Goal: Use online tool/utility: Utilize a website feature to perform a specific function

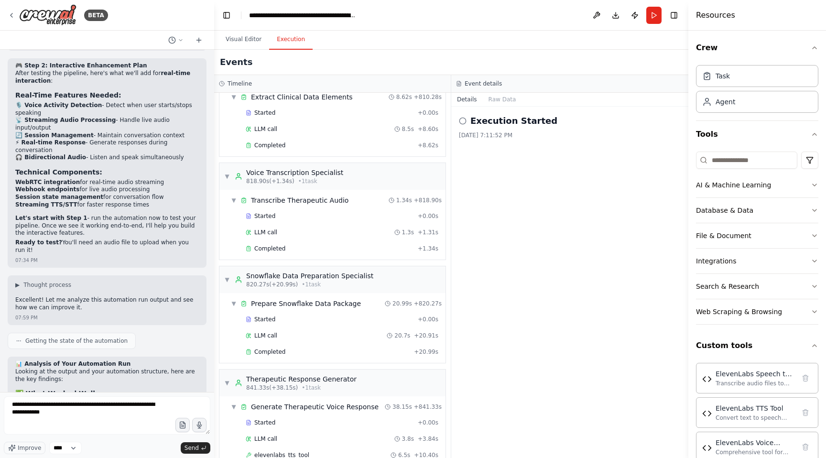
scroll to position [12244, 0]
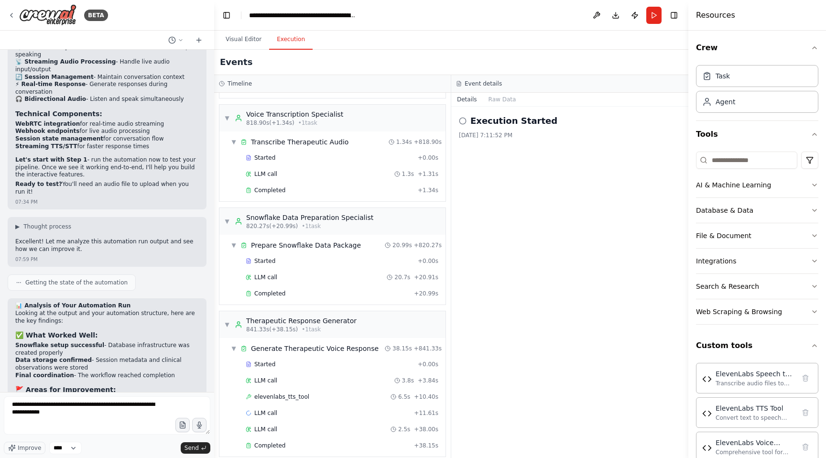
drag, startPoint x: 80, startPoint y: 419, endPoint x: 0, endPoint y: 383, distance: 87.7
click at [0, 367] on div "BETA I am working on an application that works with an 'end user' that is a pat…" at bounding box center [107, 229] width 214 height 458
type textarea "**********"
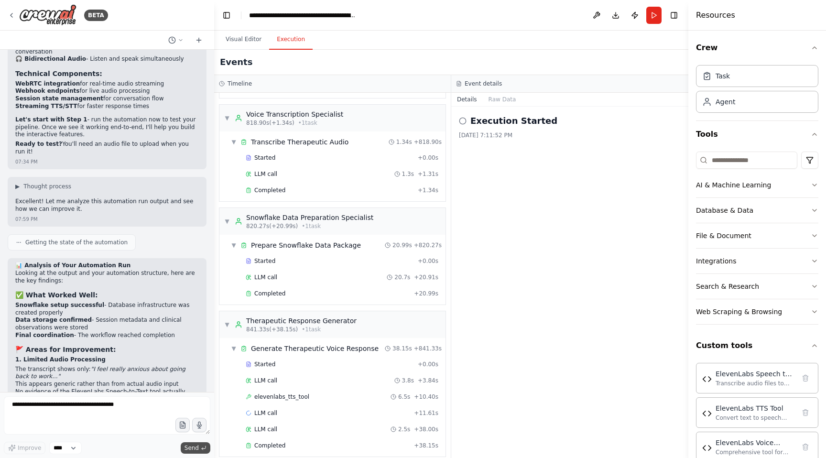
click at [192, 367] on span "Send" at bounding box center [191, 448] width 14 height 8
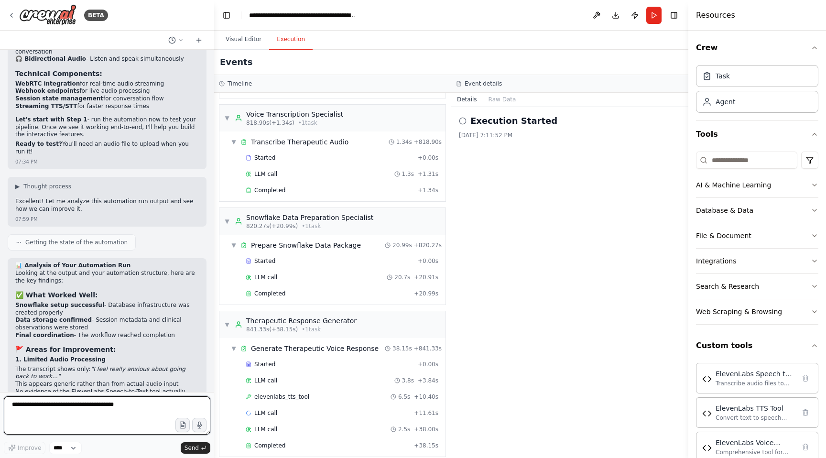
click at [150, 367] on textarea at bounding box center [107, 415] width 206 height 38
type textarea "*******"
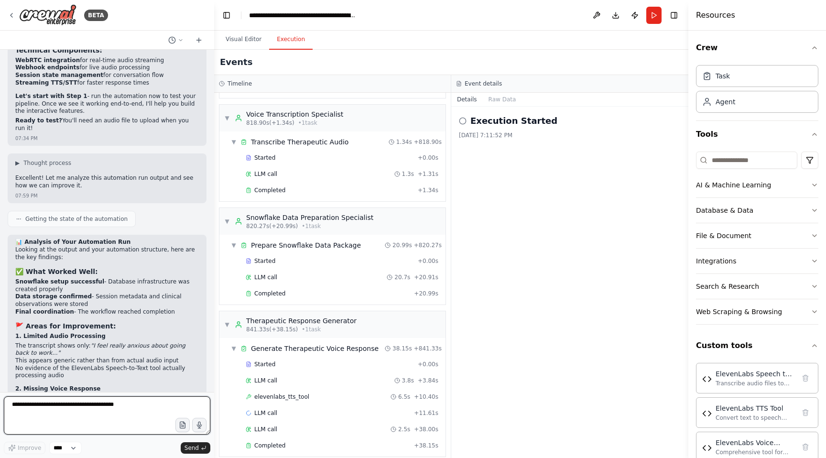
scroll to position [12317, 0]
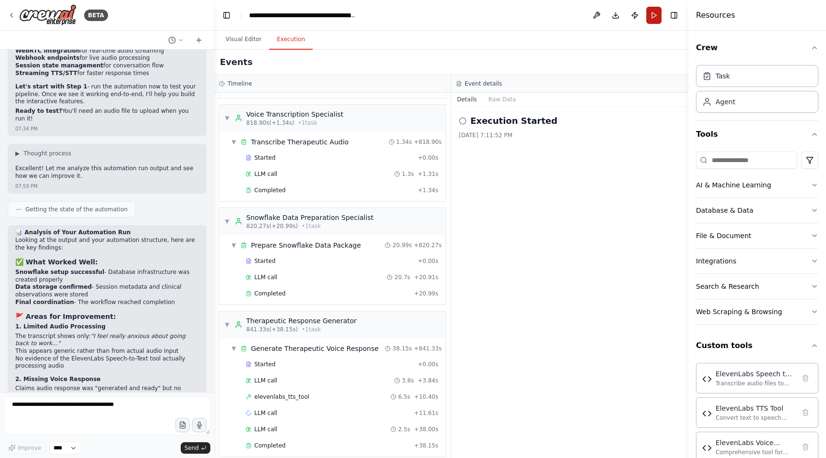
click at [632, 19] on button "Run" at bounding box center [653, 15] width 15 height 17
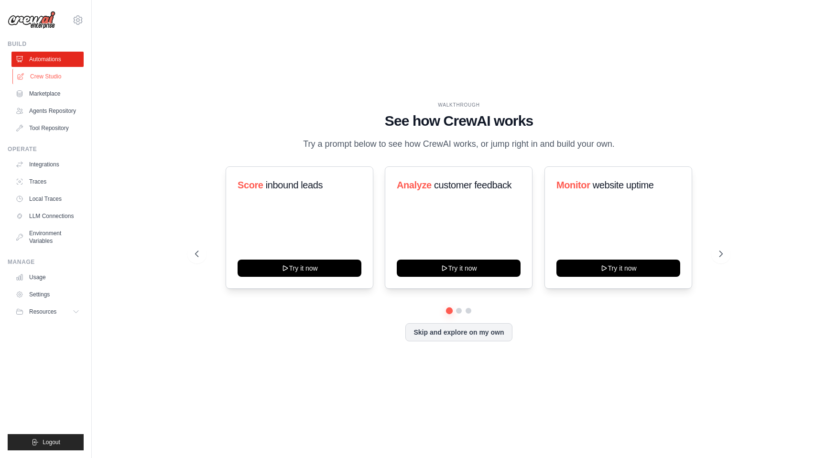
click at [46, 78] on link "Crew Studio" at bounding box center [48, 76] width 72 height 15
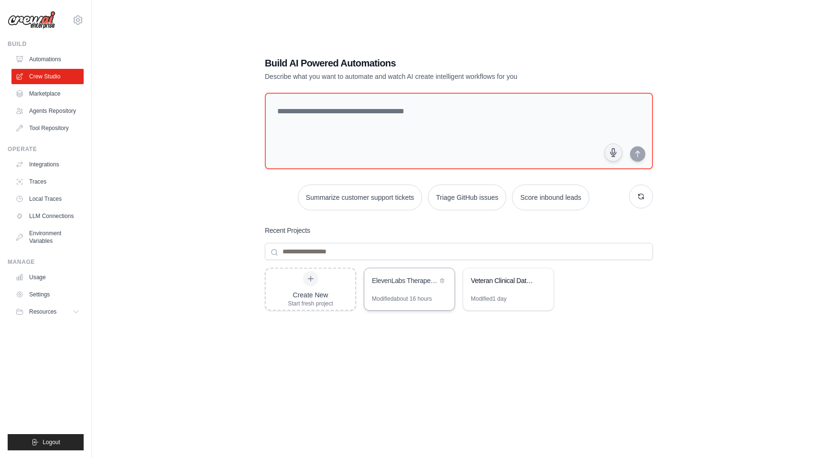
click at [397, 298] on div "Modified about 16 hours" at bounding box center [402, 299] width 60 height 8
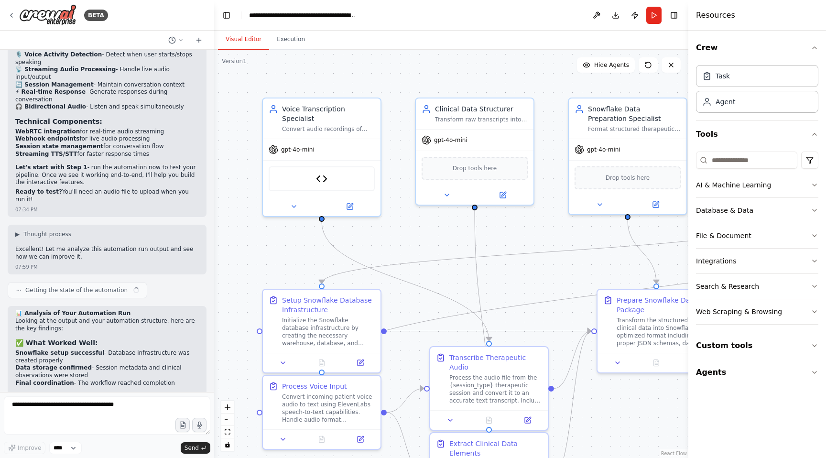
scroll to position [12244, 0]
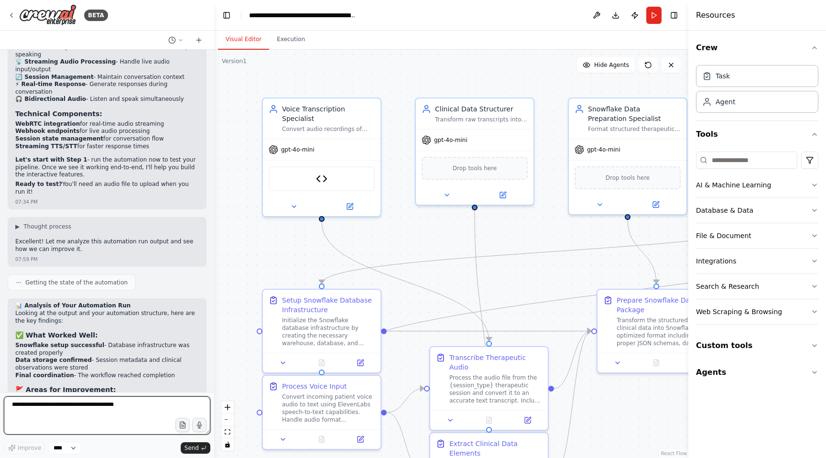
click at [132, 397] on textarea at bounding box center [107, 415] width 206 height 38
type textarea "*******"
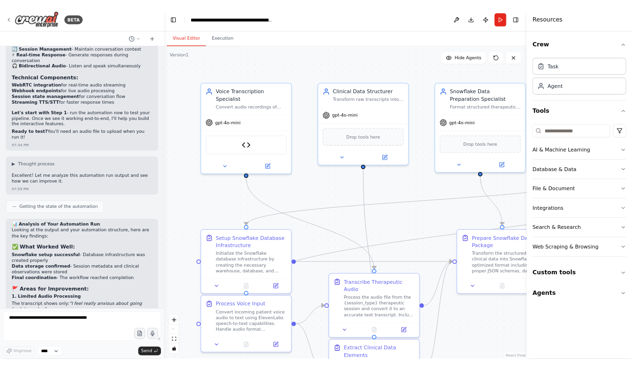
scroll to position [12302, 0]
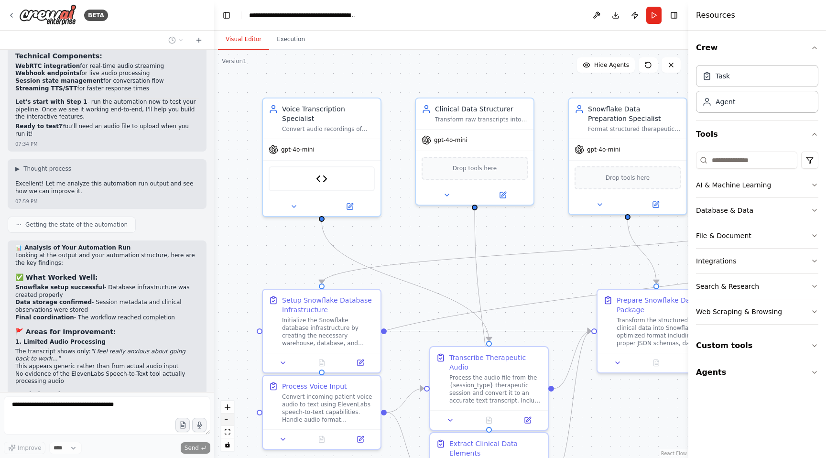
click at [229, 420] on button "zoom out" at bounding box center [227, 419] width 12 height 12
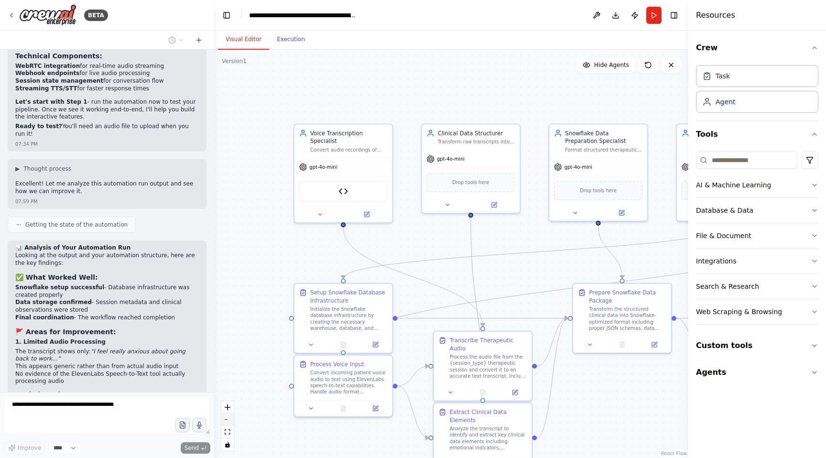
click at [229, 420] on button "zoom out" at bounding box center [227, 419] width 12 height 12
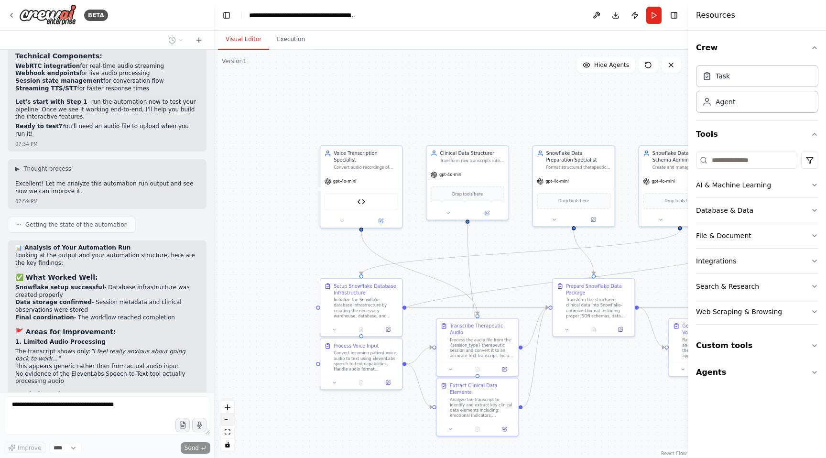
click at [229, 420] on button "zoom out" at bounding box center [227, 419] width 12 height 12
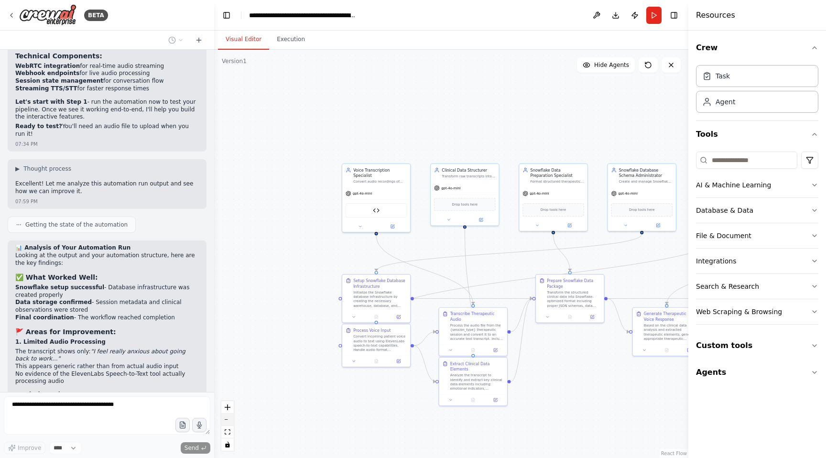
click at [229, 420] on button "zoom out" at bounding box center [227, 419] width 12 height 12
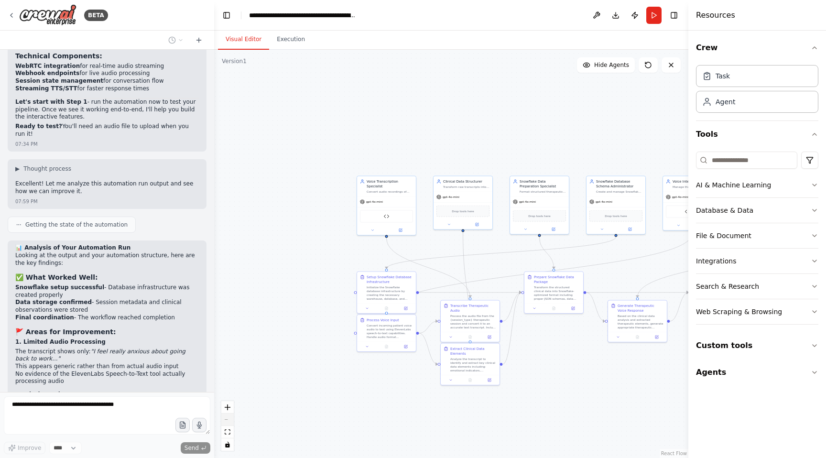
click at [229, 420] on div "React Flow controls" at bounding box center [227, 426] width 12 height 50
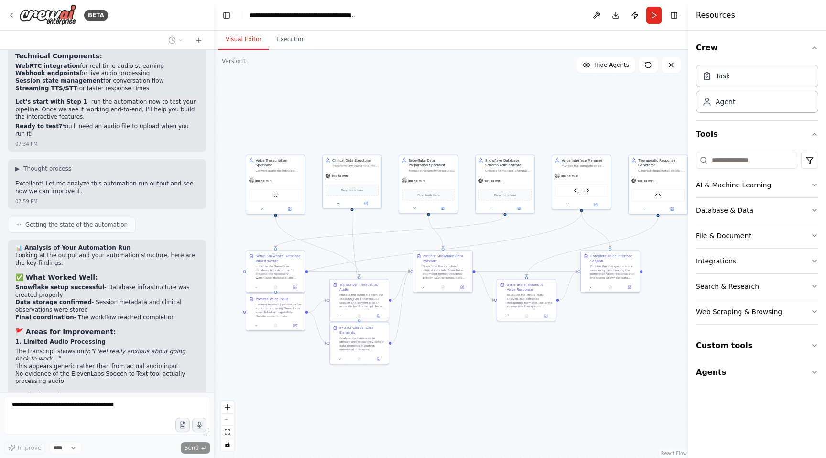
drag, startPoint x: 474, startPoint y: 128, endPoint x: 363, endPoint y: 107, distance: 112.9
click at [363, 107] on div ".deletable-edge-delete-btn { width: 20px; height: 20px; border: 0px solid #ffff…" at bounding box center [451, 254] width 474 height 408
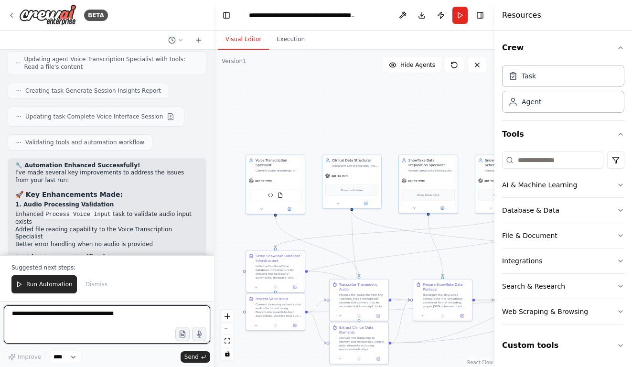
scroll to position [13172, 0]
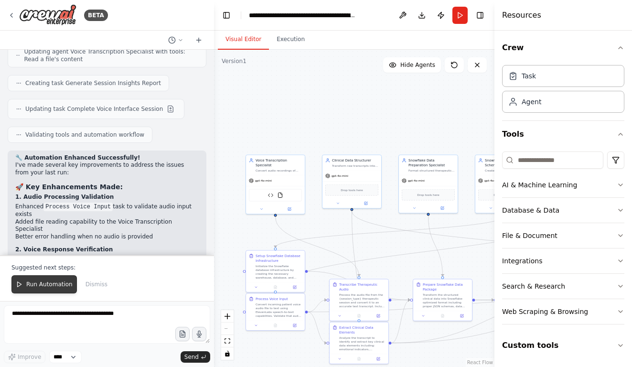
click at [43, 287] on span "Run Automation" at bounding box center [49, 285] width 46 height 8
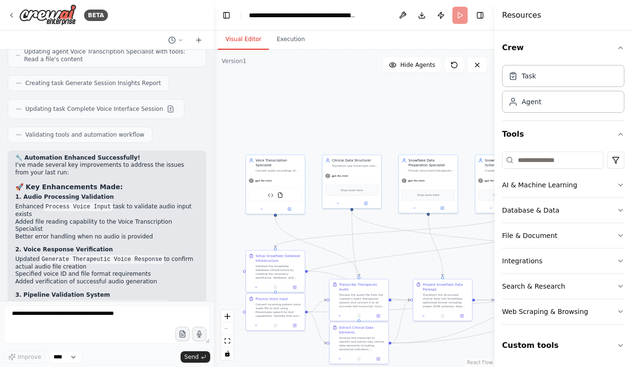
scroll to position [13126, 0]
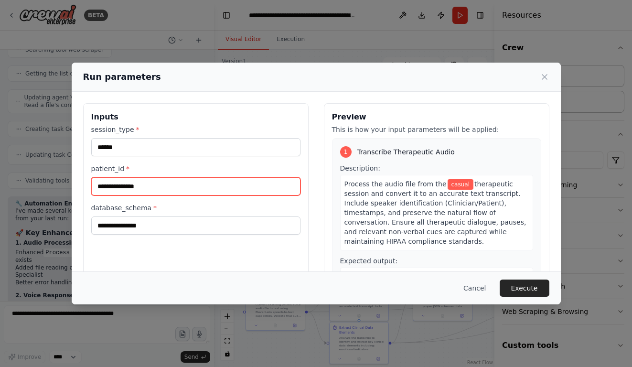
click at [182, 190] on input "**********" at bounding box center [195, 186] width 209 height 18
type input "*"
type input "**********"
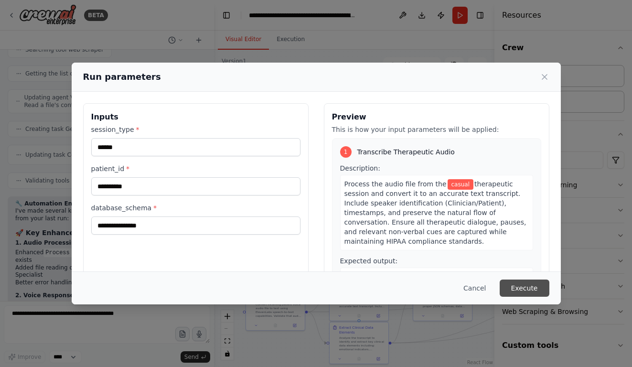
click at [527, 288] on button "Execute" at bounding box center [525, 288] width 50 height 17
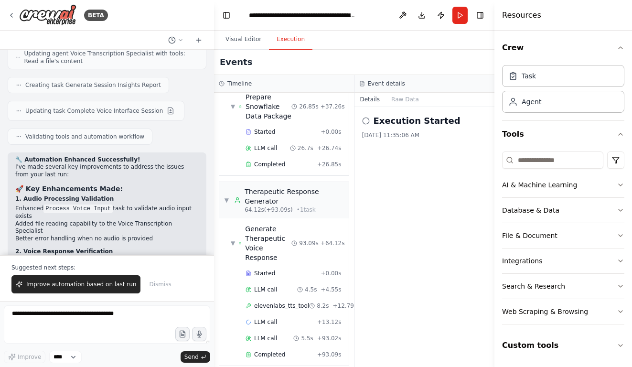
scroll to position [13172, 0]
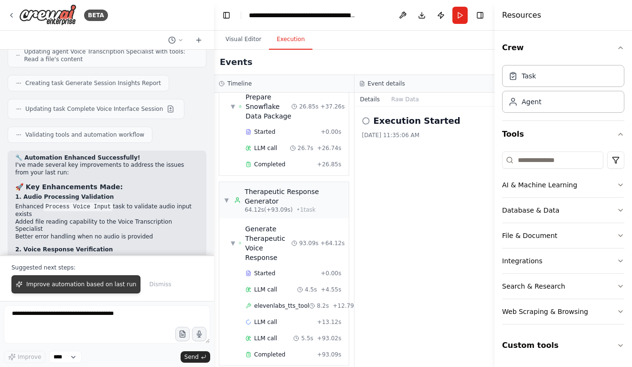
click at [88, 286] on span "Improve automation based on last run" at bounding box center [81, 285] width 110 height 8
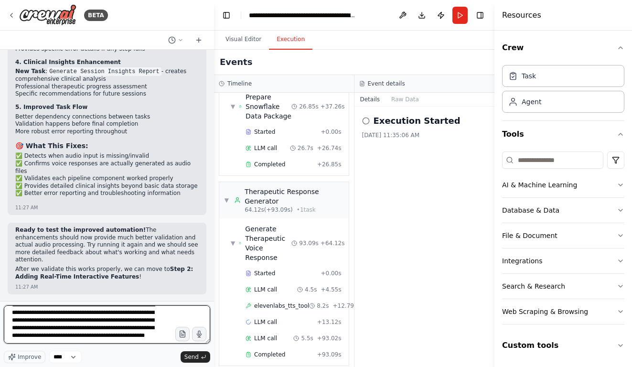
scroll to position [13472, 0]
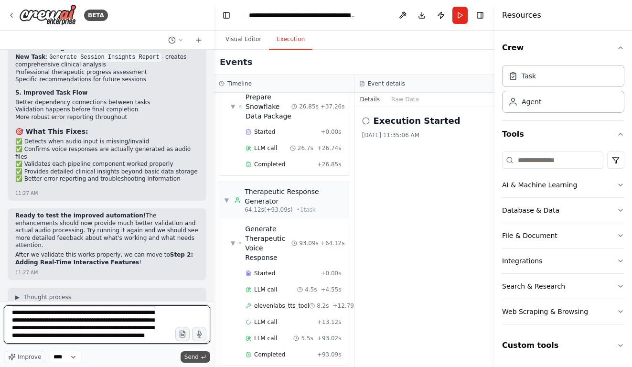
type textarea "**********"
click at [188, 354] on span "Send" at bounding box center [191, 357] width 14 height 8
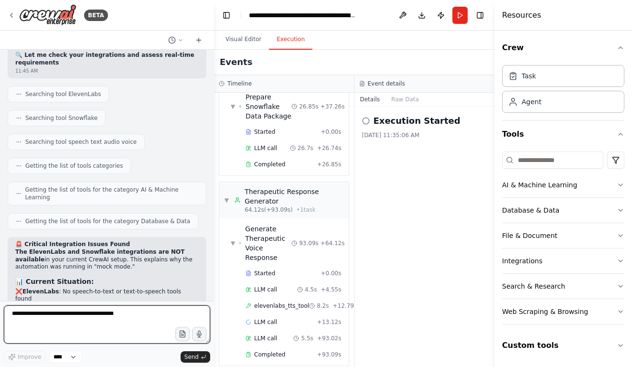
scroll to position [14226, 0]
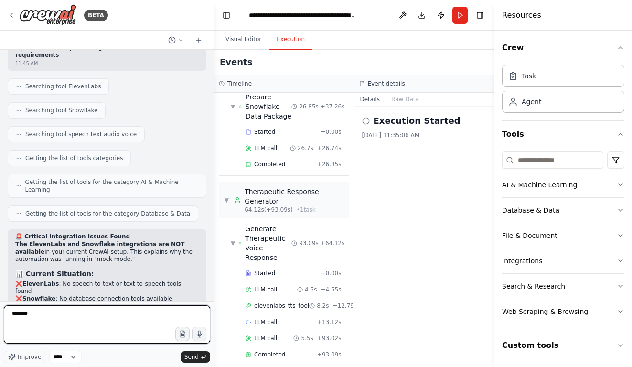
type textarea "********"
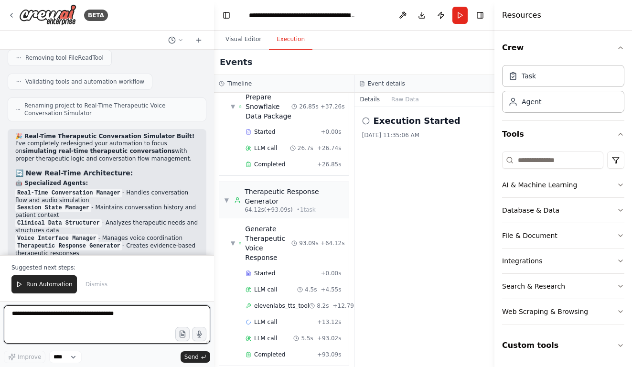
scroll to position [15598, 0]
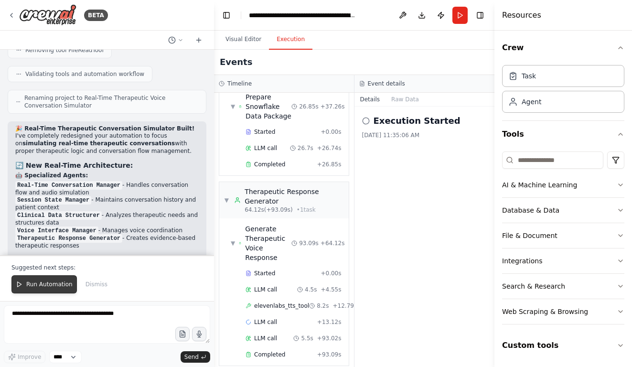
click at [64, 282] on span "Run Automation" at bounding box center [49, 285] width 46 height 8
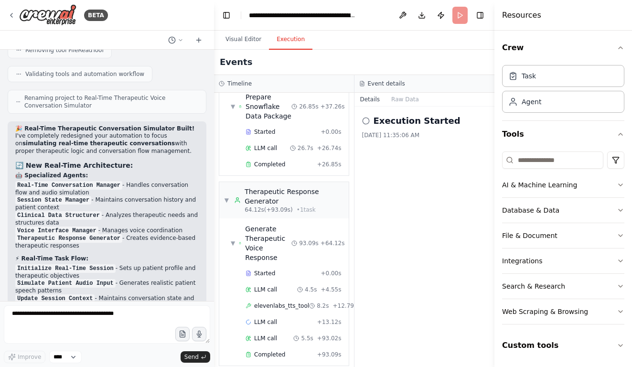
scroll to position [15552, 0]
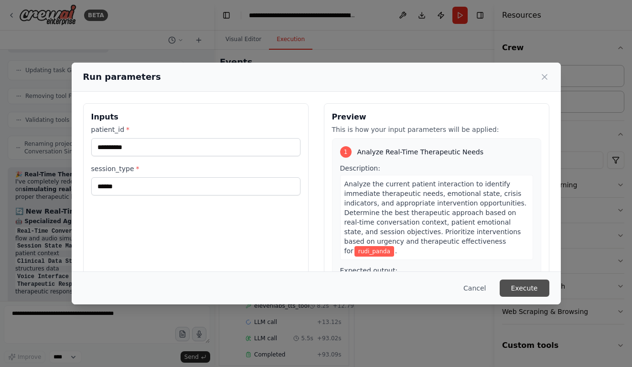
click at [531, 283] on button "Execute" at bounding box center [525, 288] width 50 height 17
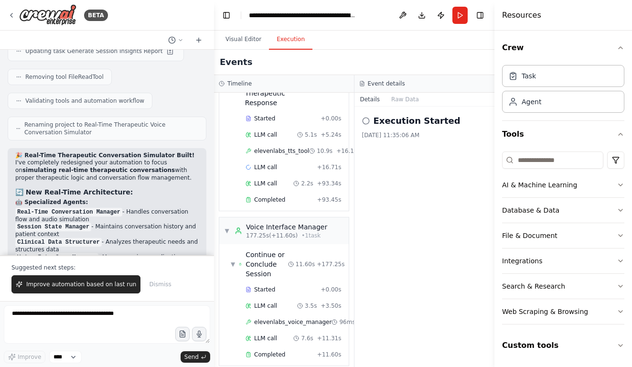
scroll to position [15598, 0]
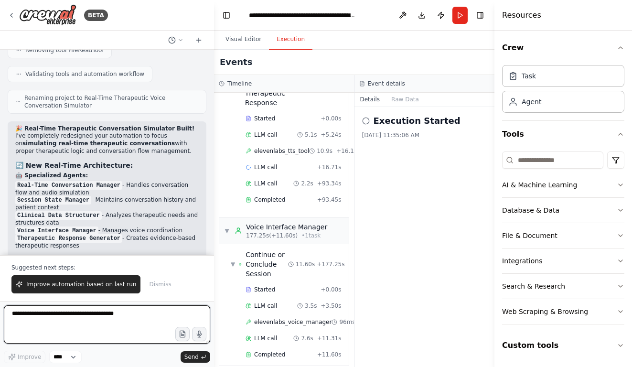
click at [77, 317] on textarea at bounding box center [107, 324] width 206 height 38
type textarea "**********"
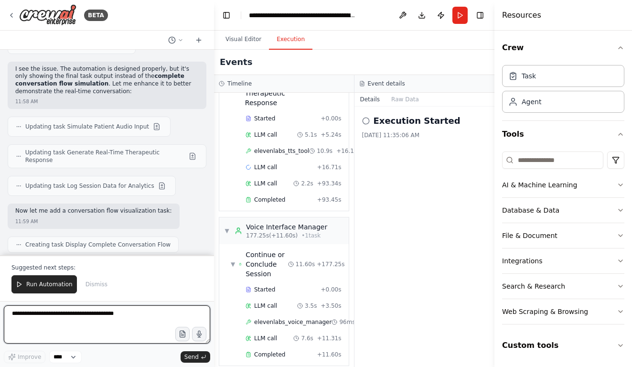
scroll to position [16409, 0]
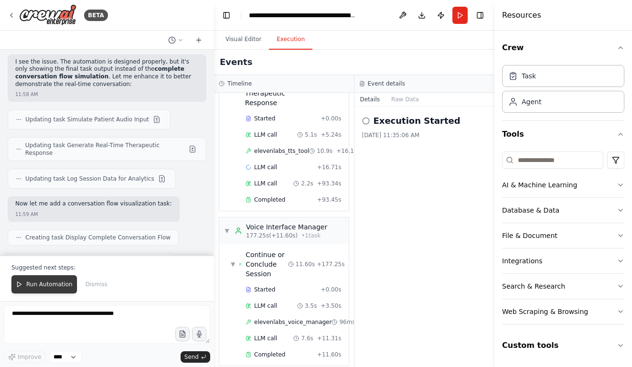
click at [55, 285] on span "Run Automation" at bounding box center [49, 285] width 46 height 8
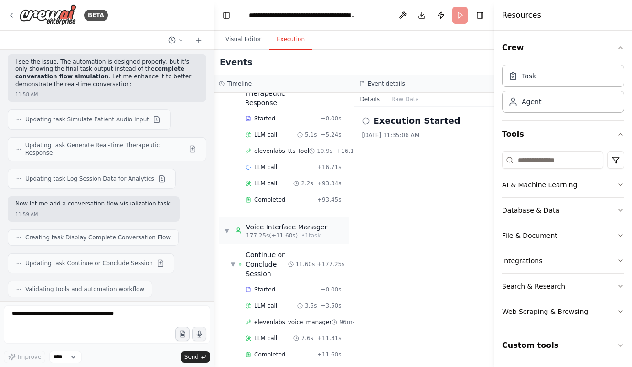
scroll to position [16363, 0]
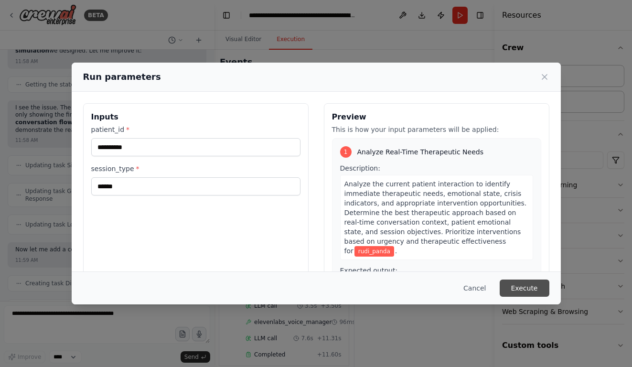
click at [527, 284] on button "Execute" at bounding box center [525, 288] width 50 height 17
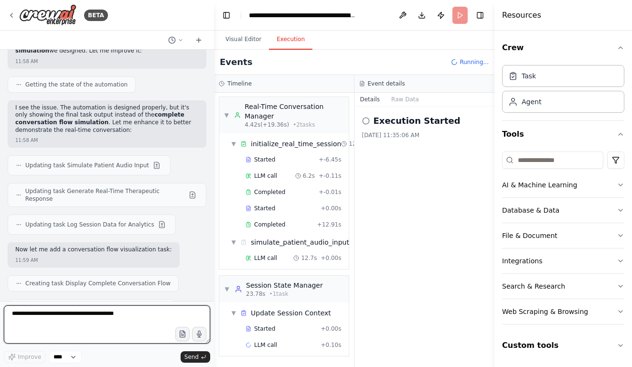
click at [100, 327] on textarea at bounding box center [107, 324] width 206 height 38
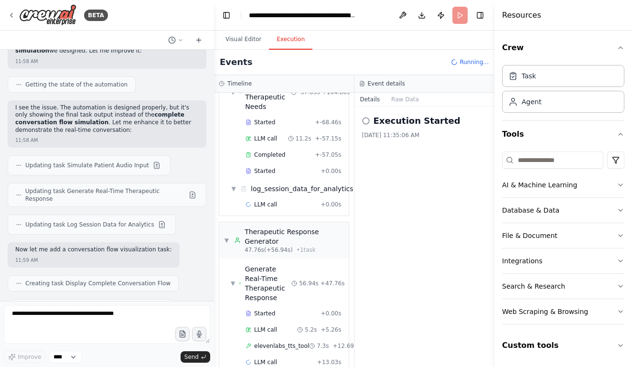
scroll to position [392, 0]
